Goal: Task Accomplishment & Management: Complete application form

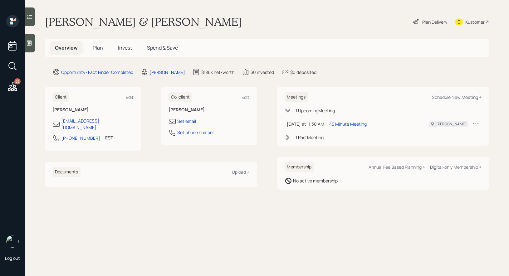
click at [98, 51] on h5 "Plan" at bounding box center [98, 47] width 20 height 13
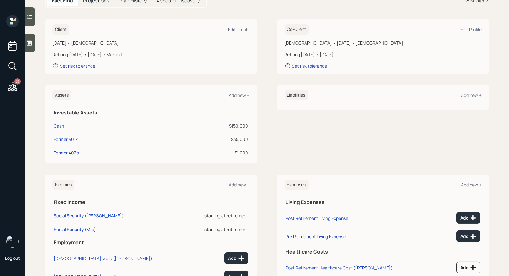
scroll to position [111, 0]
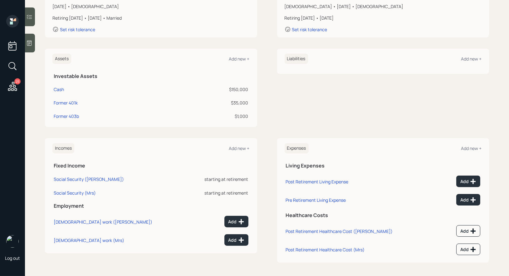
click at [29, 41] on icon at bounding box center [29, 43] width 6 height 6
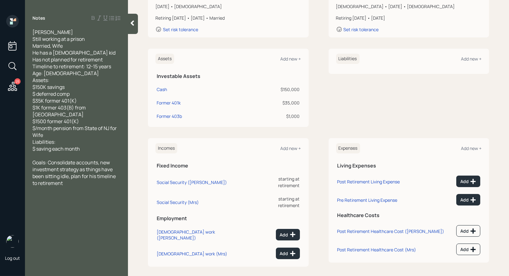
click at [290, 55] on div "Assets Add new +" at bounding box center [228, 59] width 146 height 10
click at [290, 56] on div "Add new +" at bounding box center [291, 59] width 21 height 6
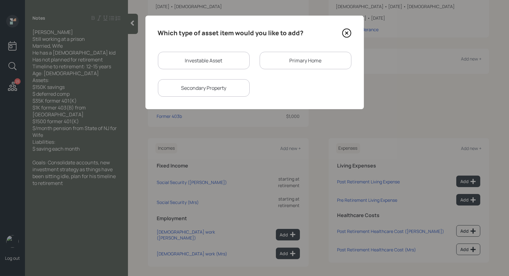
click at [217, 61] on div "Investable Asset" at bounding box center [204, 60] width 92 height 17
select select "taxable"
select select "balanced"
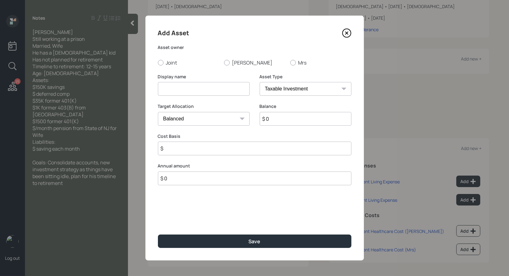
click at [195, 90] on input at bounding box center [204, 89] width 92 height 14
type input "Former 401k"
click at [272, 120] on input "$ 0" at bounding box center [306, 119] width 92 height 14
type input "$ 1,500"
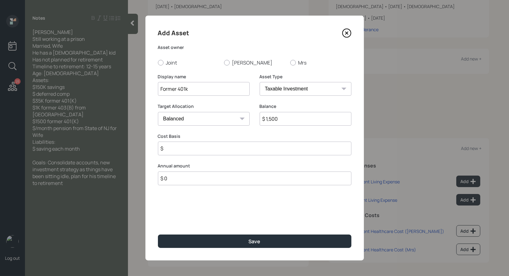
click at [280, 88] on select "SEP [PERSON_NAME] IRA 401(k) [PERSON_NAME] 401(k) 403(b) [PERSON_NAME] 403(b) 4…" at bounding box center [306, 89] width 92 height 14
select select "company_sponsored"
click at [260, 82] on select "SEP [PERSON_NAME] IRA 401(k) [PERSON_NAME] 401(k) 403(b) [PERSON_NAME] 403(b) 4…" at bounding box center [306, 89] width 92 height 14
click at [227, 64] on div at bounding box center [227, 63] width 6 height 6
click at [224, 63] on input "[PERSON_NAME]" at bounding box center [224, 62] width 0 height 0
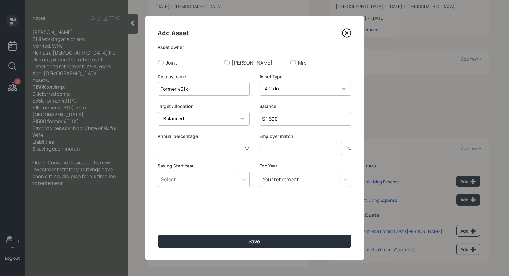
radio input "true"
click at [201, 147] on input "number" at bounding box center [199, 149] width 82 height 14
type input "0"
click at [267, 148] on input "number" at bounding box center [301, 149] width 82 height 14
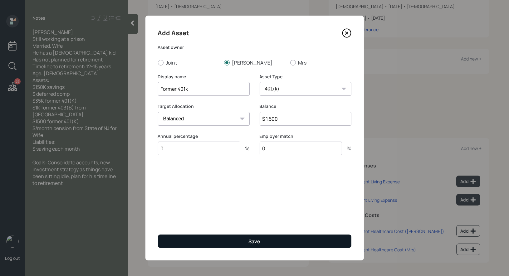
type input "0"
click at [215, 241] on button "Save" at bounding box center [255, 241] width 194 height 13
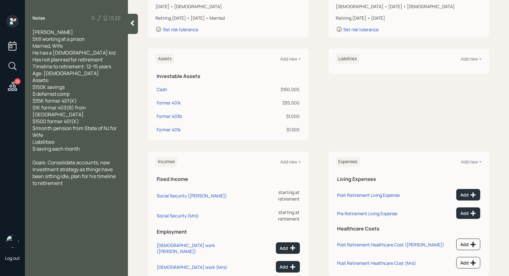
scroll to position [125, 0]
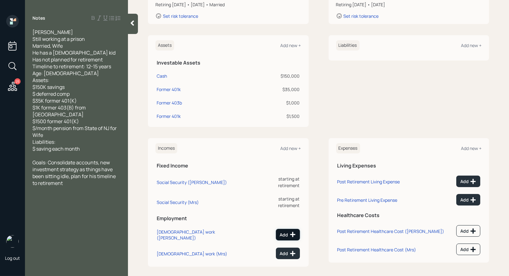
click at [290, 232] on icon at bounding box center [292, 234] width 5 height 5
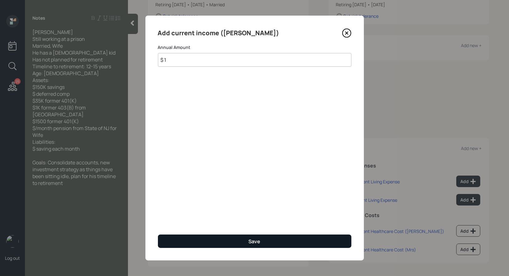
type input "$ 1"
click at [236, 239] on button "Save" at bounding box center [255, 241] width 194 height 13
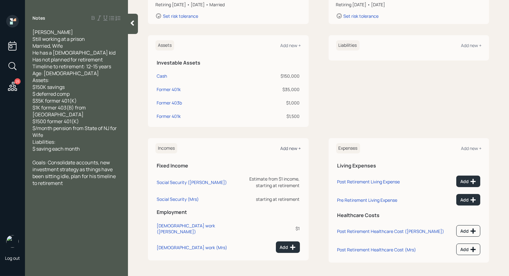
click at [293, 145] on div "Add new +" at bounding box center [291, 148] width 21 height 6
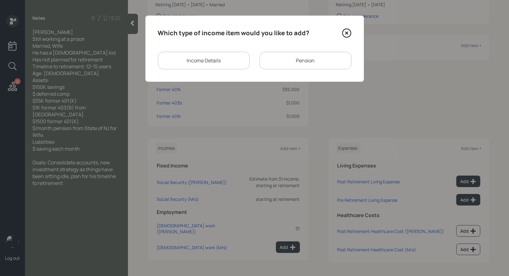
click at [300, 63] on div "Pension" at bounding box center [306, 60] width 92 height 17
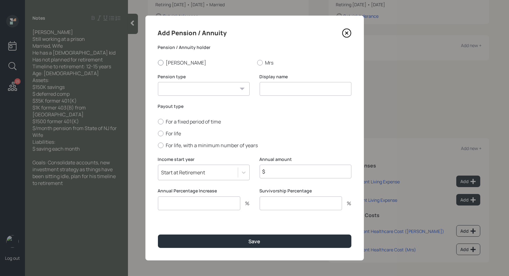
click at [161, 62] on div at bounding box center [161, 63] width 6 height 6
click at [158, 62] on input "[PERSON_NAME]" at bounding box center [158, 62] width 0 height 0
radio input "true"
click at [170, 91] on select "Pension Annuity" at bounding box center [204, 89] width 92 height 14
select select "pension"
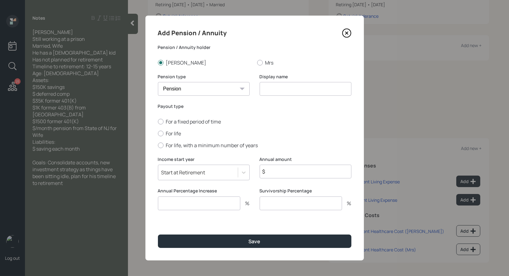
click at [158, 82] on select "Pension Annuity" at bounding box center [204, 89] width 92 height 14
click at [287, 88] on input at bounding box center [306, 89] width 92 height 14
type input "Pension"
click at [159, 132] on div at bounding box center [161, 134] width 6 height 6
click at [158, 133] on input "For life" at bounding box center [158, 133] width 0 height 0
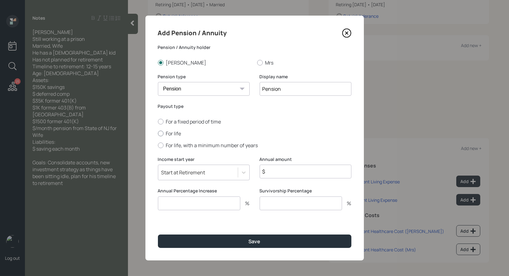
radio input "true"
click at [289, 172] on input "$" at bounding box center [306, 172] width 92 height 14
type input "$ 1"
click at [200, 207] on input "number" at bounding box center [199, 204] width 82 height 14
type input "0"
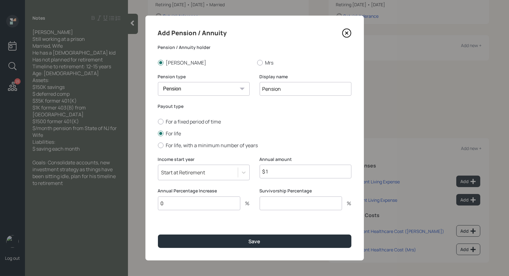
click at [294, 202] on input "number" at bounding box center [301, 204] width 82 height 14
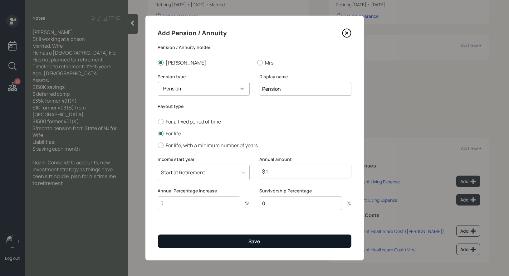
type input "0"
click at [266, 243] on button "Save" at bounding box center [255, 241] width 194 height 13
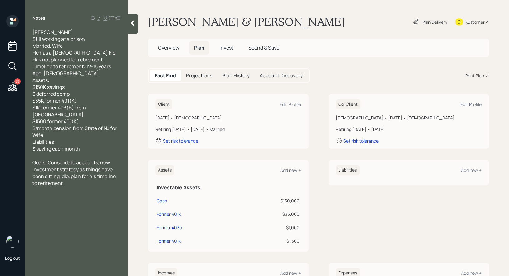
click at [432, 22] on div "Plan Delivery" at bounding box center [434, 22] width 25 height 7
